Goal: Task Accomplishment & Management: Use online tool/utility

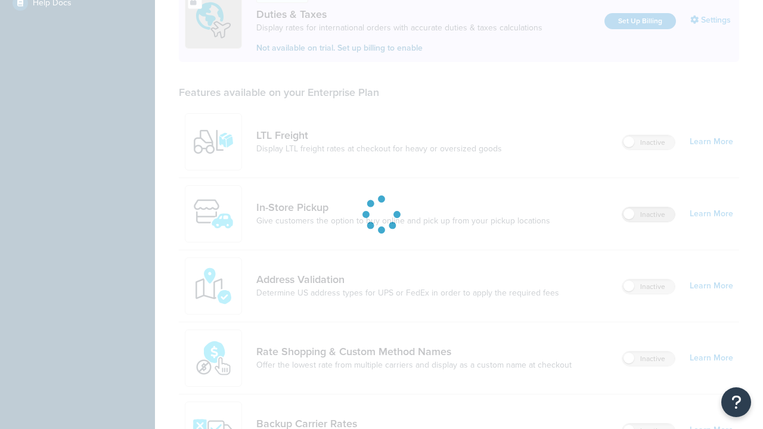
click at [649, 208] on label "Inactive" at bounding box center [649, 215] width 52 height 14
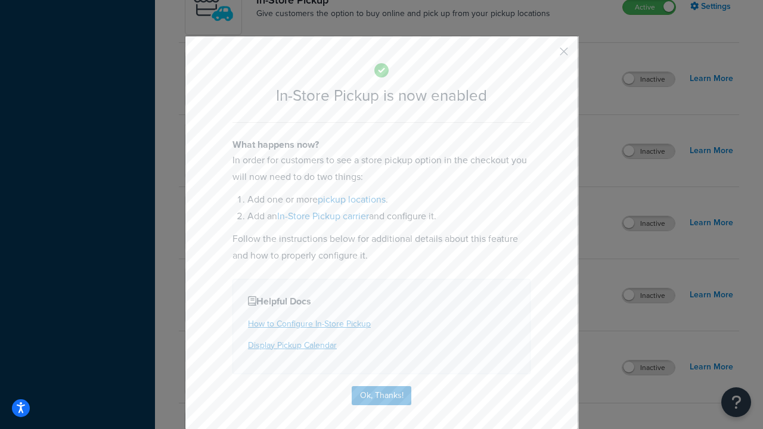
click at [546, 55] on button "button" at bounding box center [546, 55] width 3 height 3
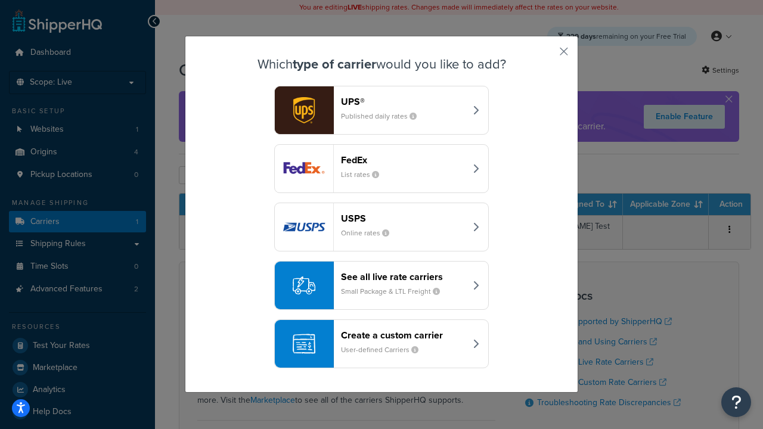
click at [382, 344] on div "Create a custom carrier User-defined Carriers" at bounding box center [403, 344] width 125 height 29
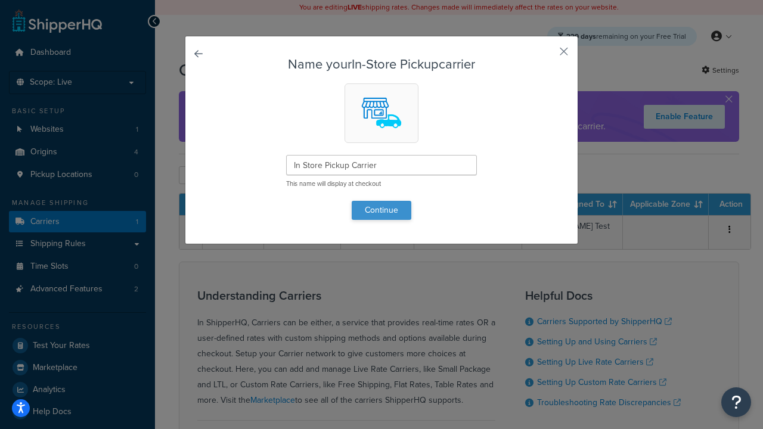
type input "In Store Pickup Carrier"
click at [382, 210] on button "Continue" at bounding box center [382, 210] width 60 height 19
